Goal: Communication & Community: Participate in discussion

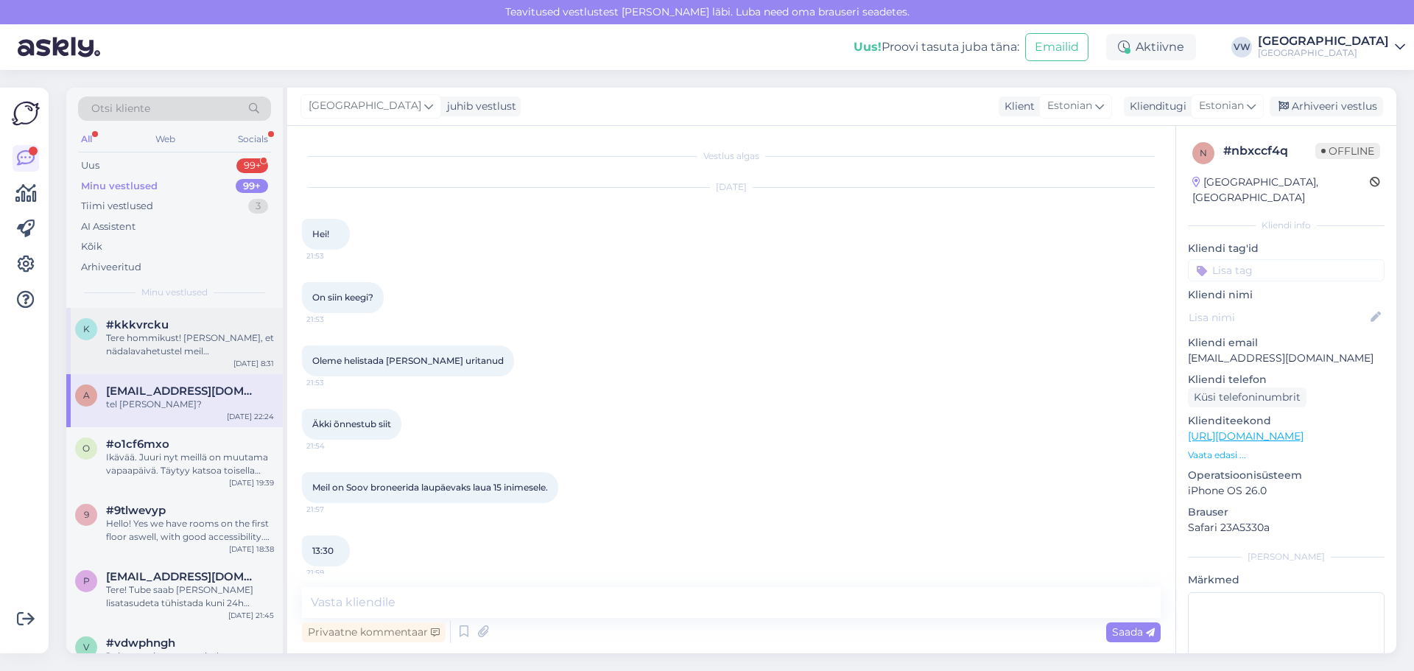
click at [183, 343] on div "Tere hommikust! [PERSON_NAME], et nädalavahetustel meil päevapakkumisi ei ole" at bounding box center [190, 344] width 168 height 27
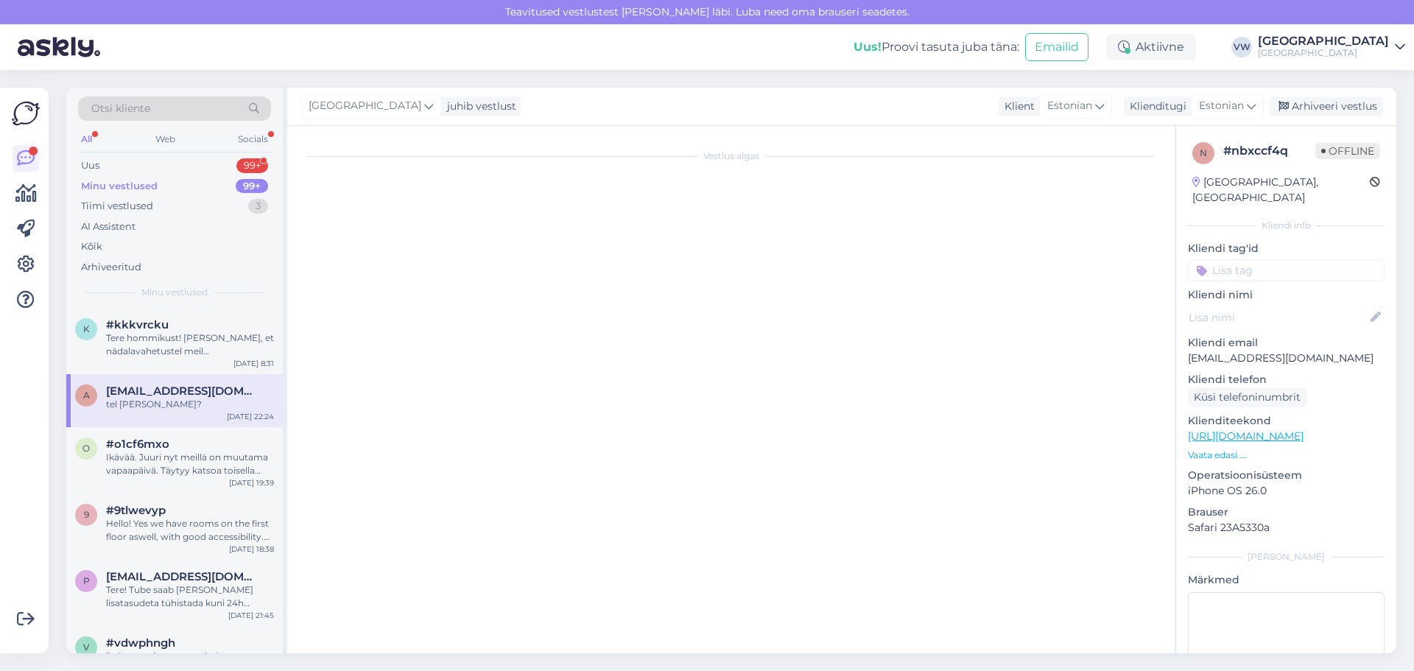
scroll to position [53, 0]
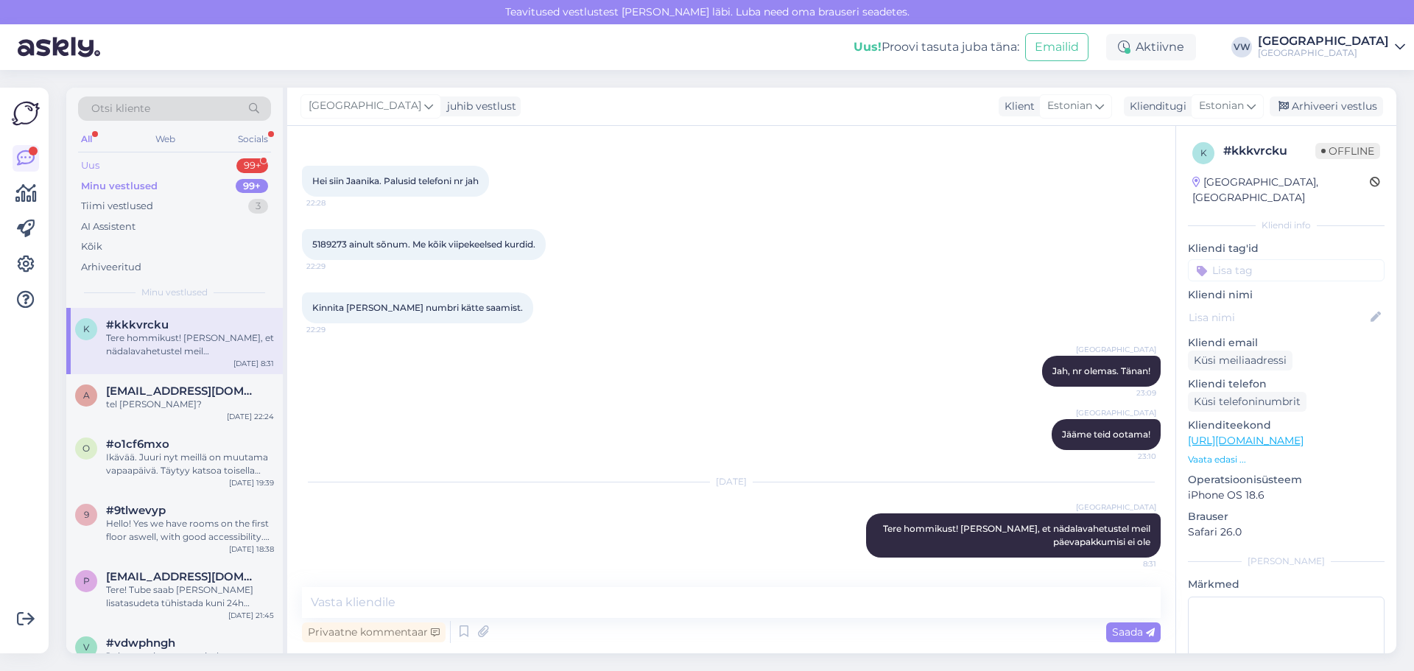
click at [206, 162] on div "Uus 99+" at bounding box center [174, 165] width 193 height 21
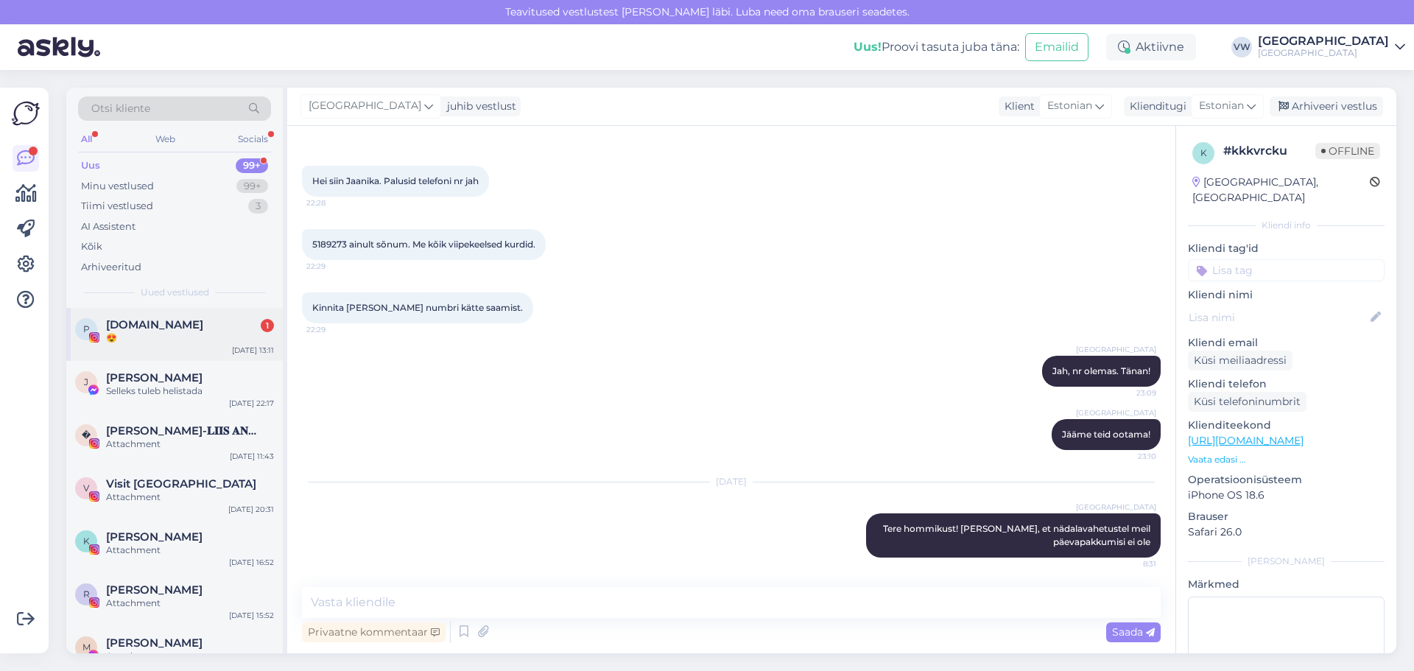
click at [231, 337] on div "😍" at bounding box center [190, 337] width 168 height 13
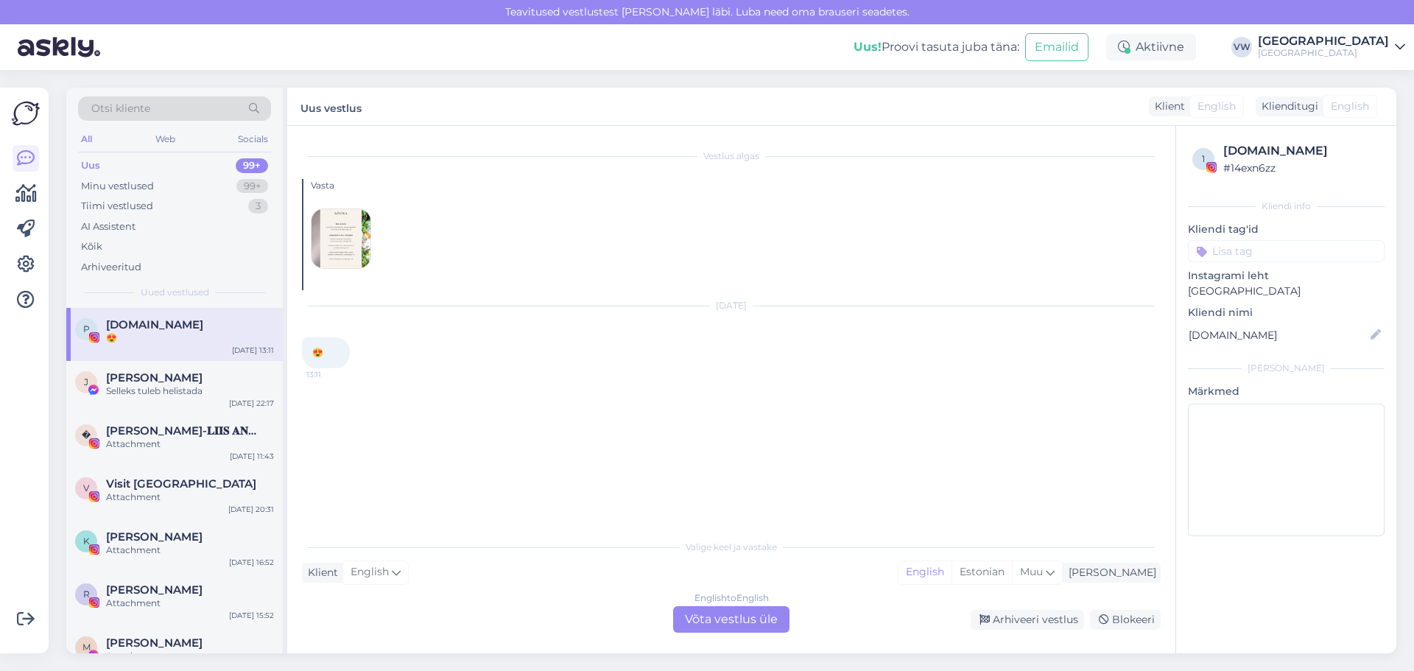
scroll to position [0, 0]
click at [333, 357] on div "😍 13:11" at bounding box center [326, 352] width 48 height 31
click at [199, 396] on div "Selleks tuleb helistada" at bounding box center [190, 391] width 168 height 13
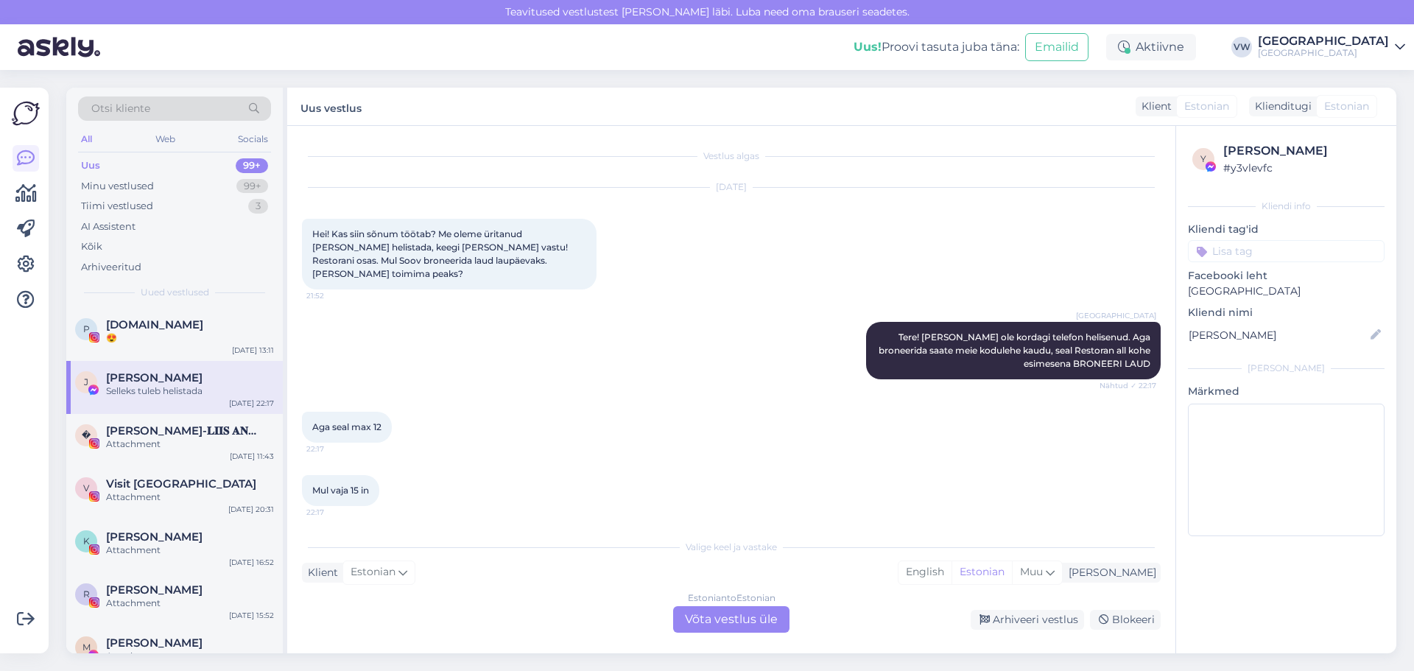
scroll to position [54, 0]
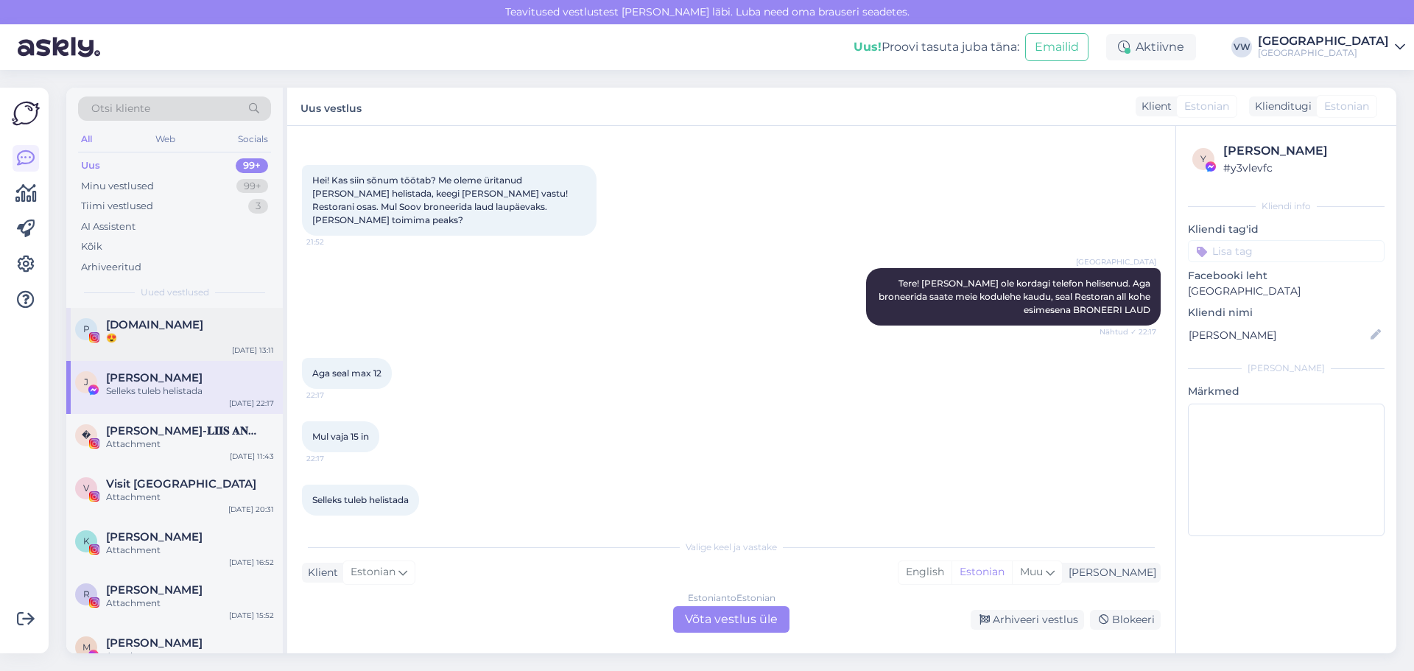
click at [194, 348] on div "P [DOMAIN_NAME] 😍 [DATE] 13:11" at bounding box center [174, 334] width 217 height 53
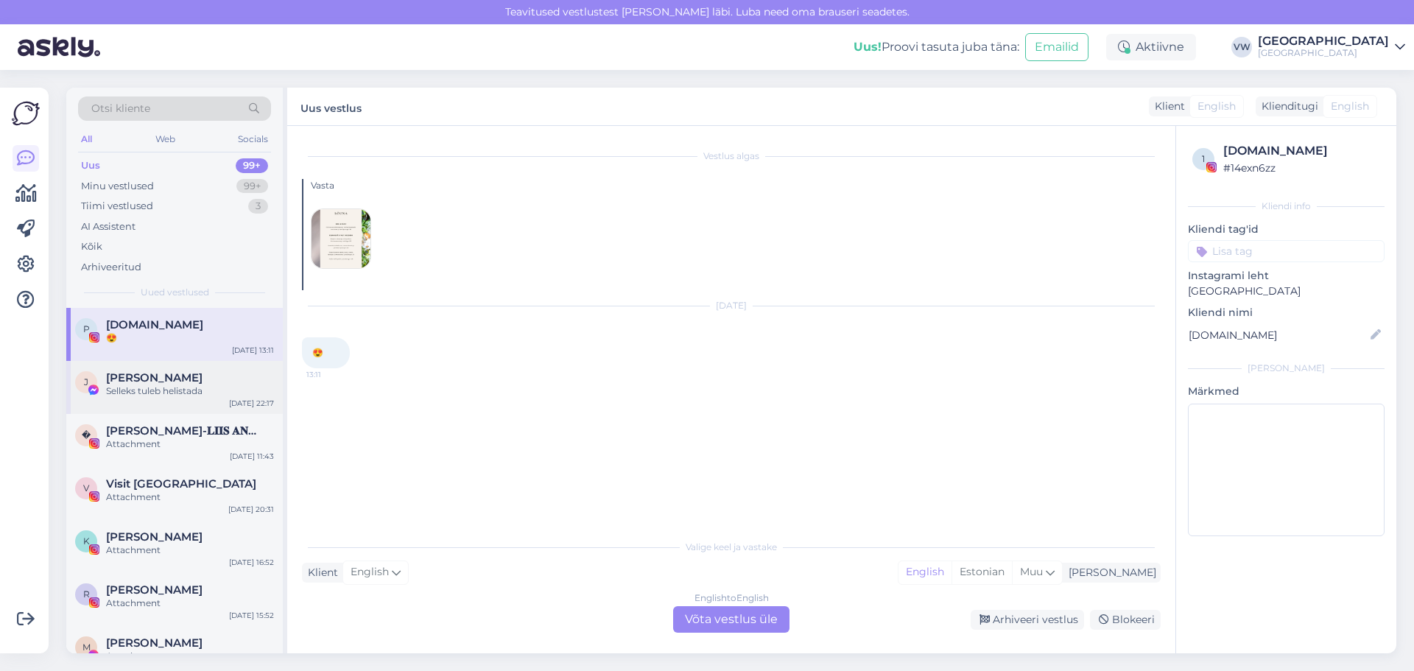
click at [195, 378] on div "[PERSON_NAME]" at bounding box center [190, 377] width 168 height 13
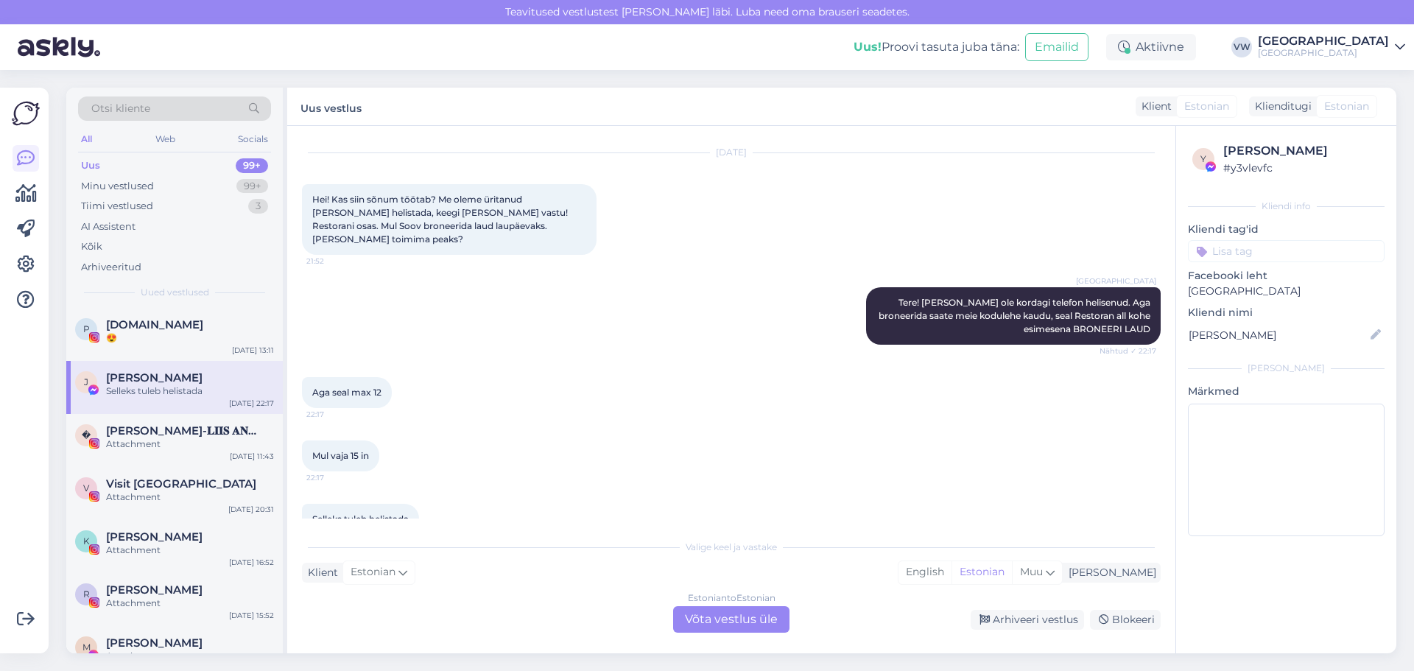
scroll to position [54, 0]
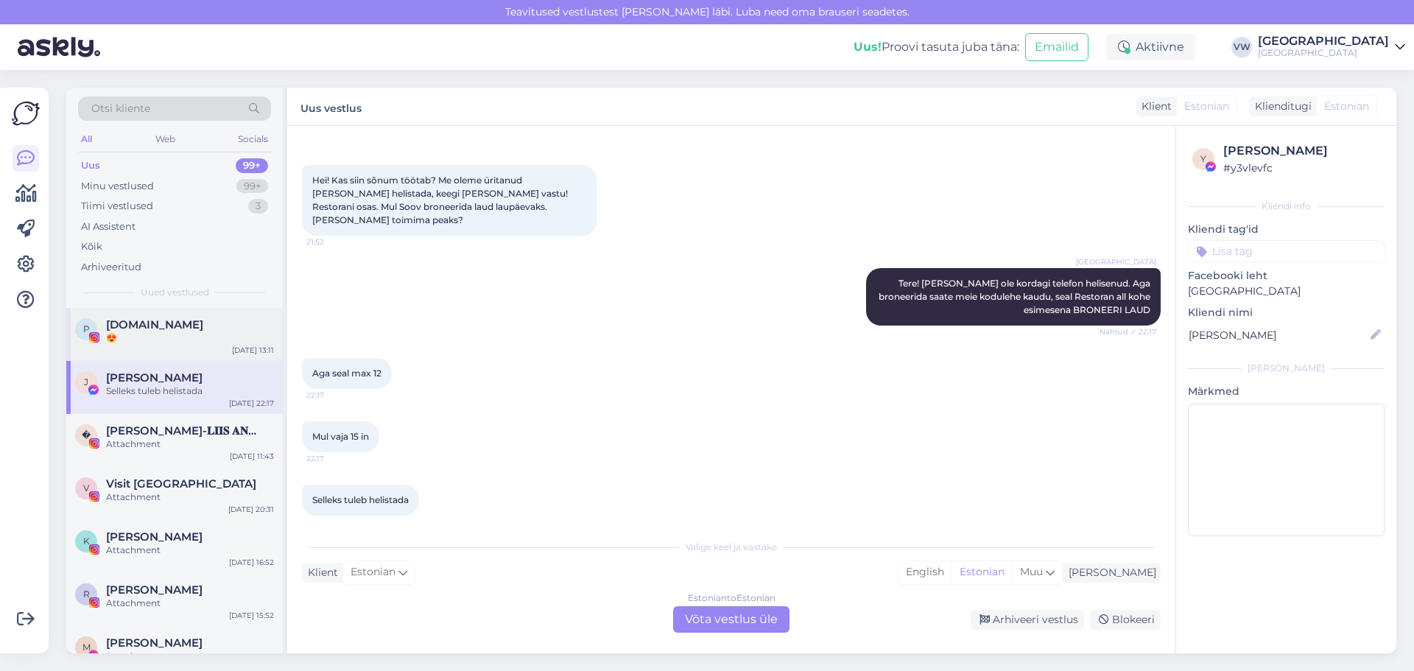
click at [171, 343] on div "😍" at bounding box center [190, 337] width 168 height 13
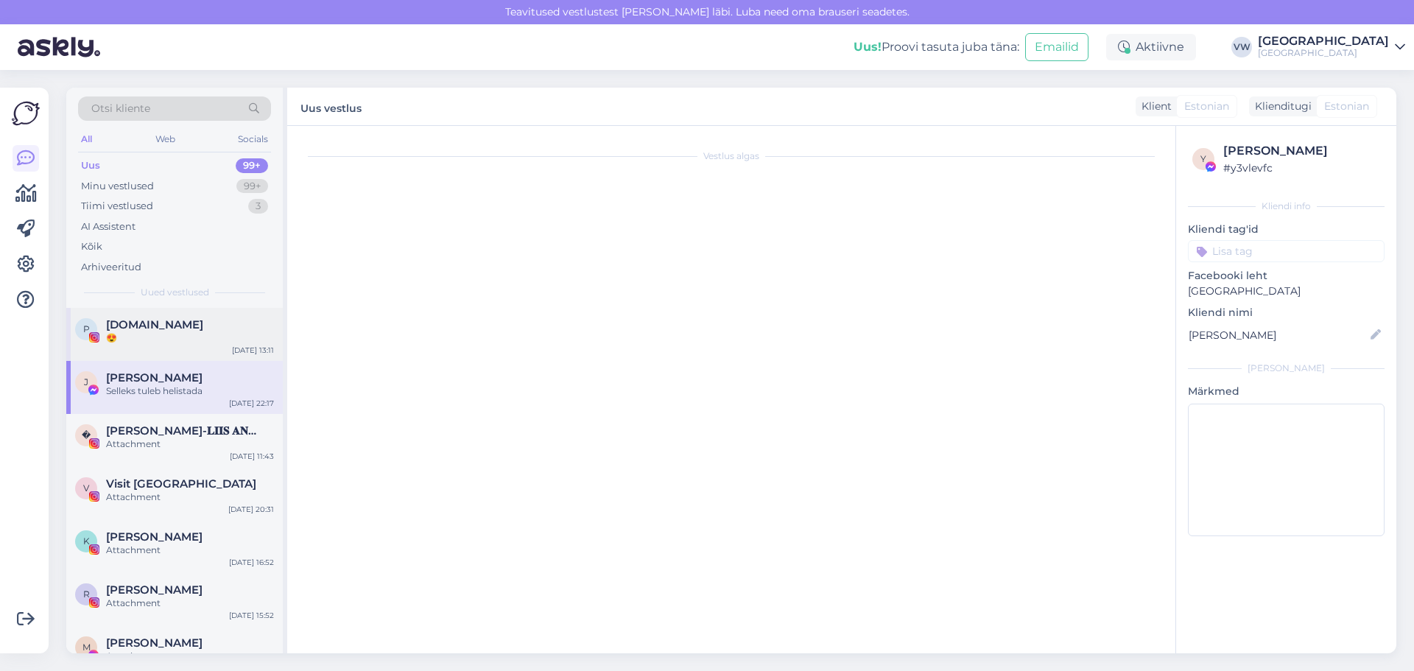
scroll to position [0, 0]
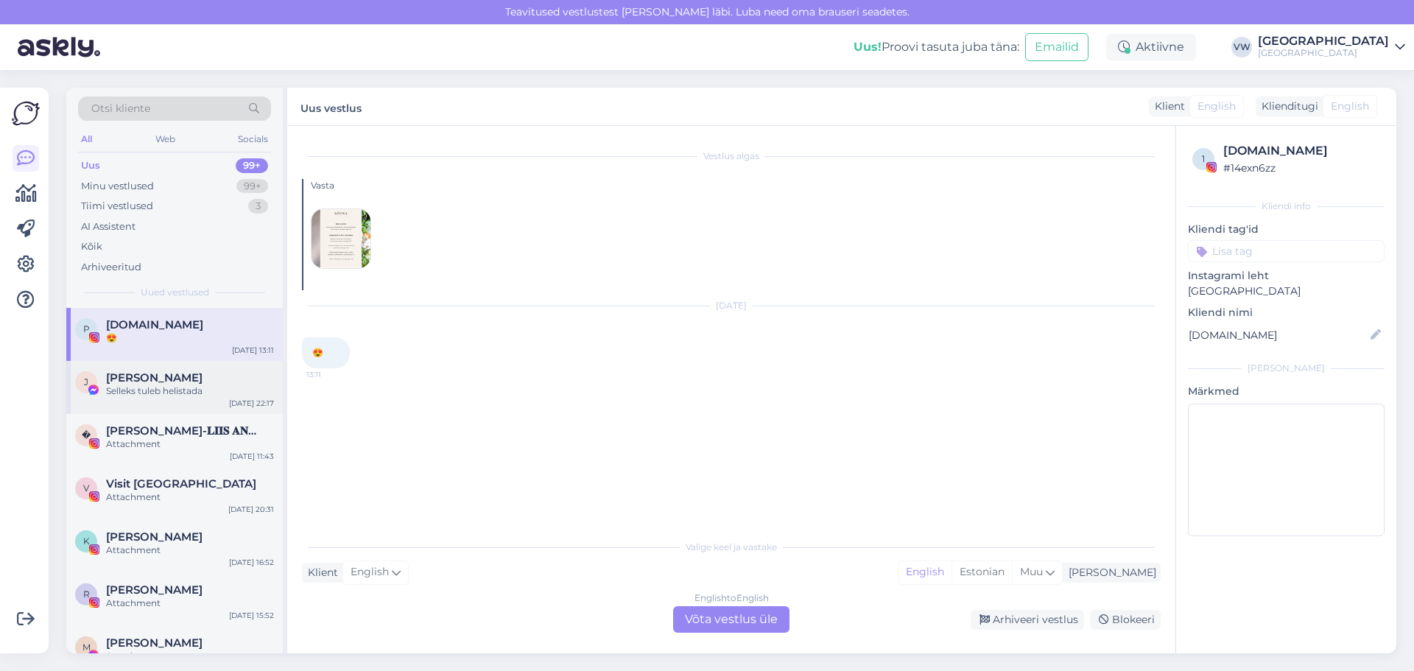
click at [197, 404] on div "J [PERSON_NAME] Selleks tuleb helistada [DATE] 22:17" at bounding box center [174, 387] width 217 height 53
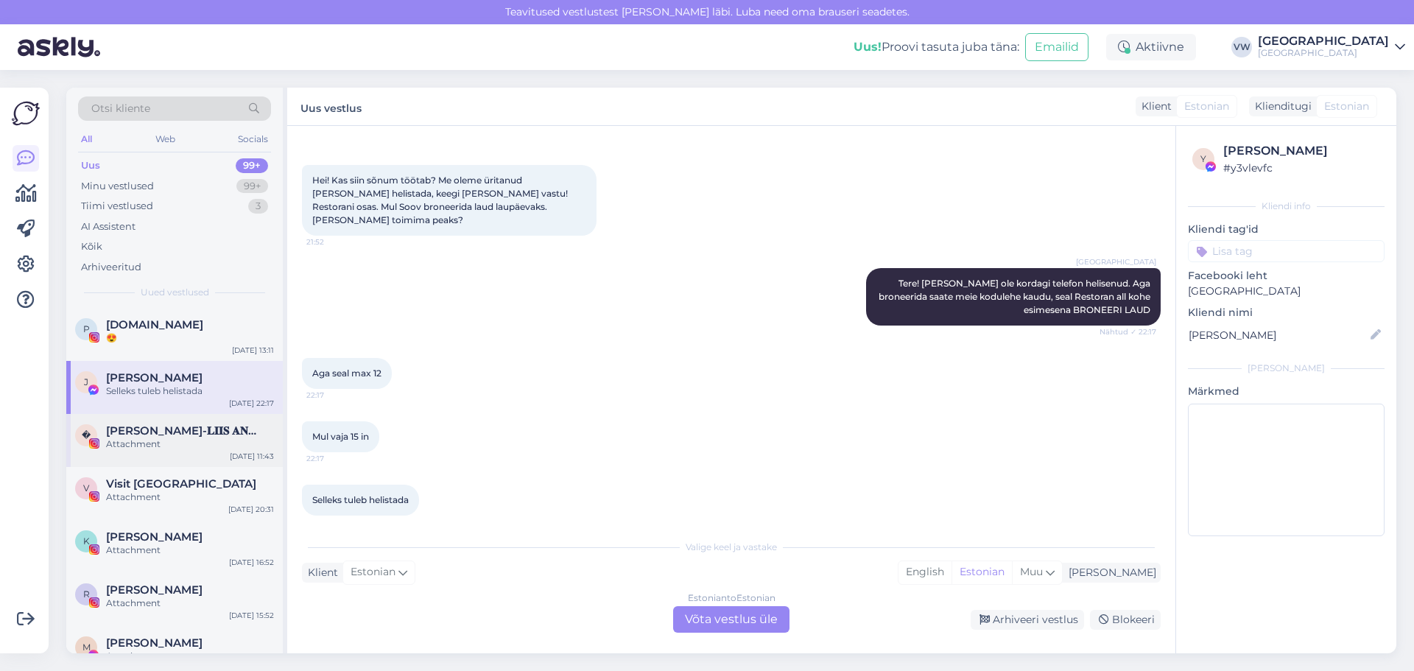
click at [212, 438] on div "Attachment" at bounding box center [190, 444] width 168 height 13
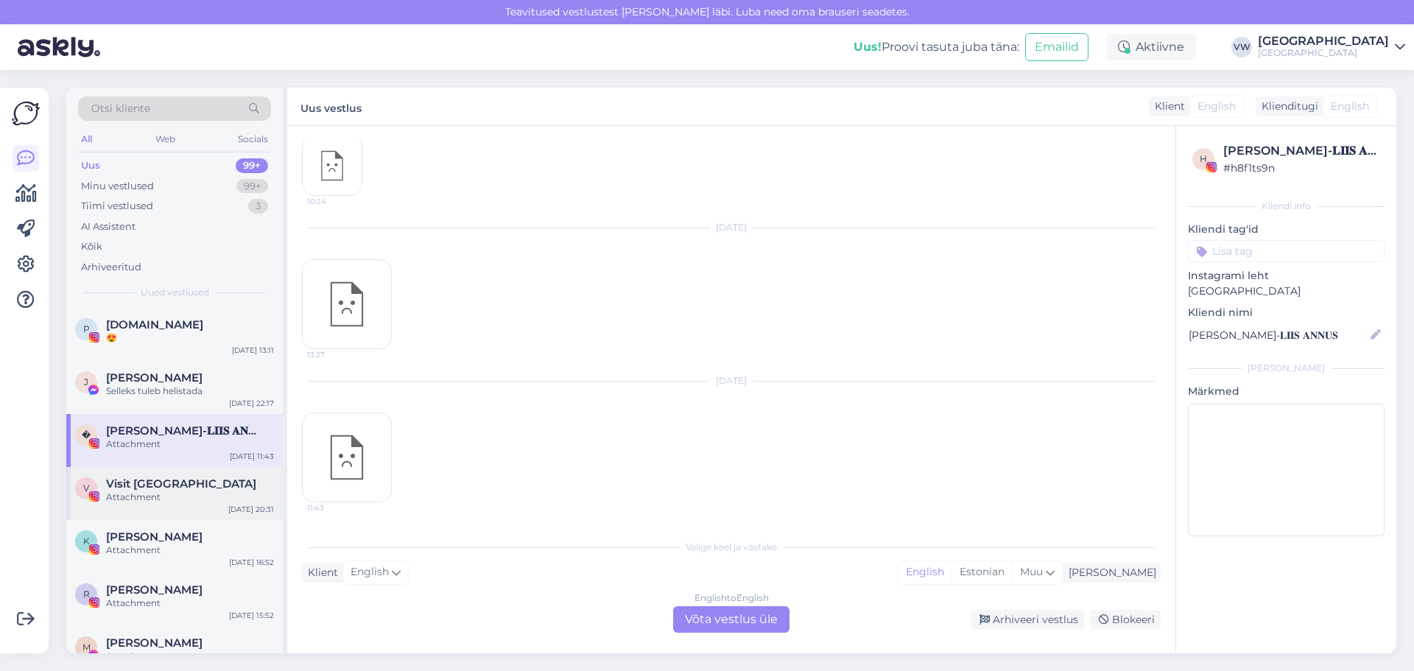
scroll to position [83, 0]
click at [199, 333] on div "😍" at bounding box center [190, 337] width 168 height 13
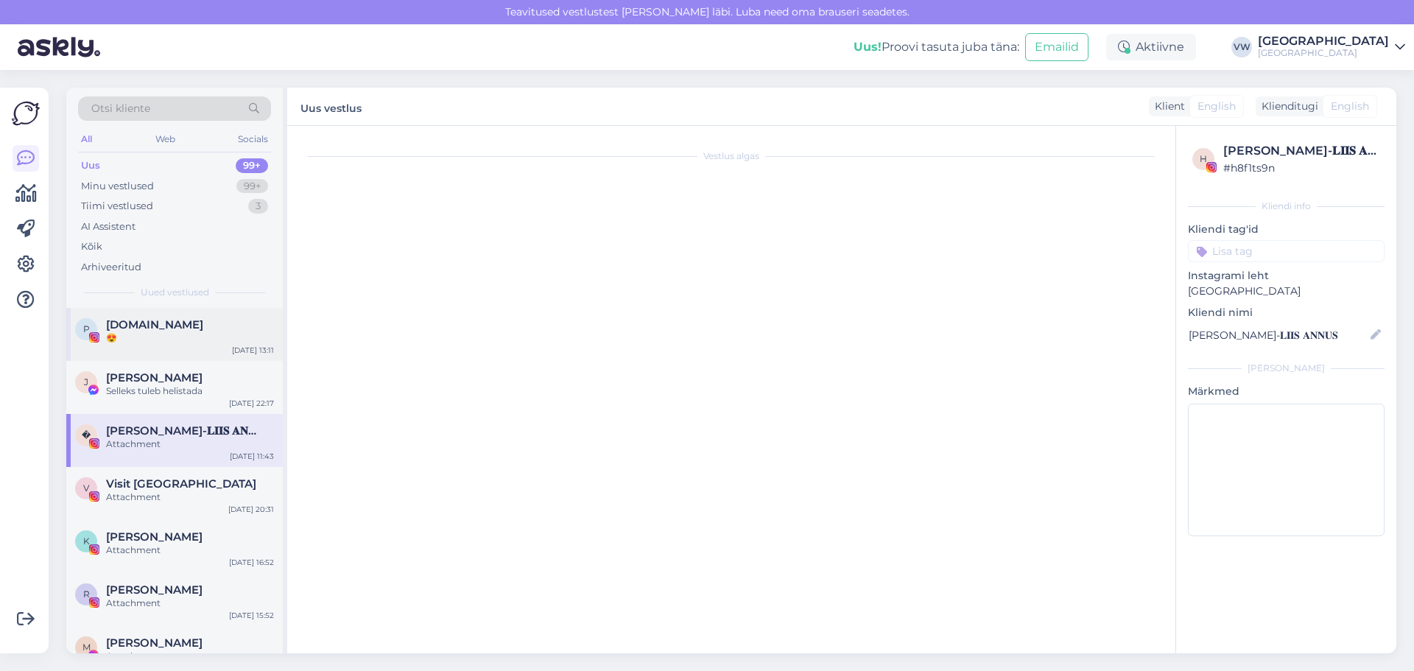
scroll to position [0, 0]
